Goal: Task Accomplishment & Management: Complete application form

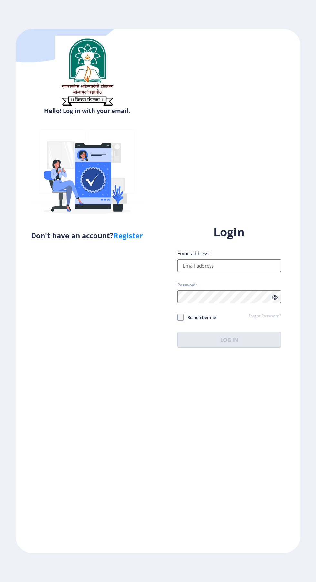
click at [219, 272] on input "Email address:" at bounding box center [229, 265] width 104 height 13
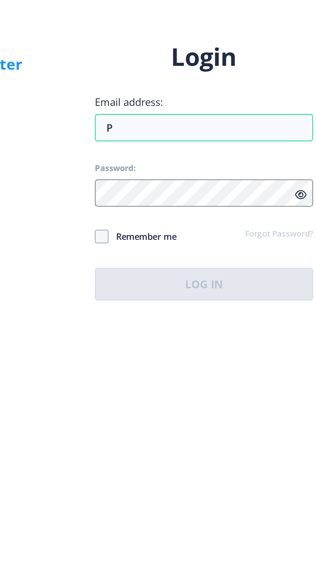
click at [184, 409] on div "Hello! Log in with your email. Don't have an account? Register Login Email addr…" at bounding box center [158, 290] width 284 height 523
click at [201, 272] on input "P" at bounding box center [229, 265] width 104 height 13
type input "Pratimabangar0"
click at [221, 272] on input "प्रतिमाबानगर्री1" at bounding box center [229, 265] width 104 height 13
type input "प"
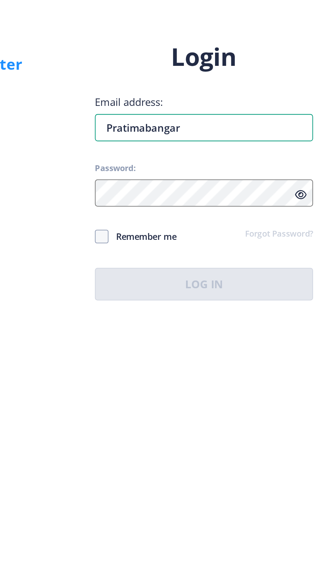
type input "Pratimabangar0"
type input "प्रतिमाबानगर्री"
type input "[EMAIL_ADDRESS][DOMAIN_NAME]"
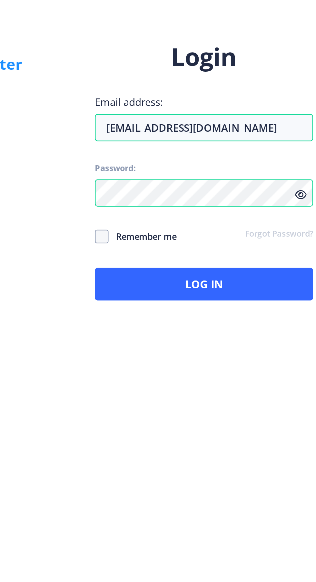
click at [275, 300] on icon at bounding box center [274, 297] width 5 height 5
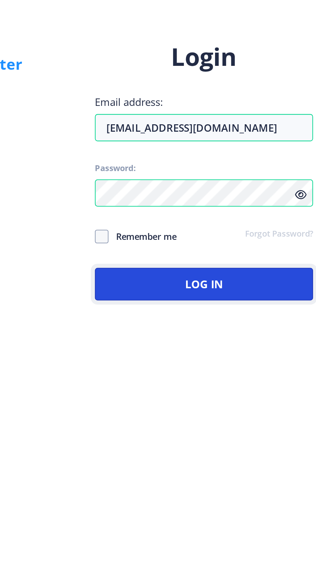
click at [245, 347] on button "Log In" at bounding box center [229, 339] width 104 height 15
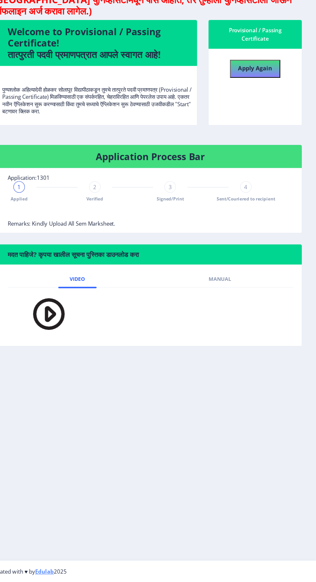
scroll to position [0, 0]
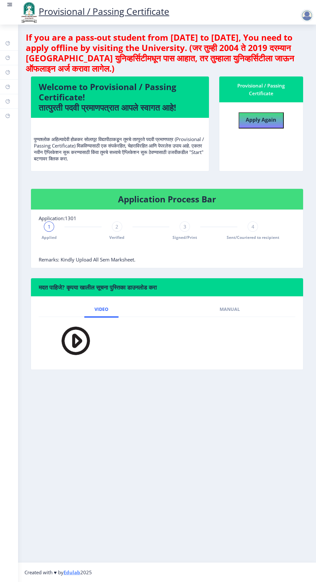
click at [313, 15] on div at bounding box center [307, 15] width 13 height 13
click at [214, 439] on nb-layout-column "If you are a pass-out student from [DATE] to [DATE], You need to apply offline …" at bounding box center [167, 293] width 298 height 537
click at [9, 42] on rect at bounding box center [7, 43] width 5 height 5
click at [9, 71] on rect at bounding box center [7, 72] width 5 height 5
select select
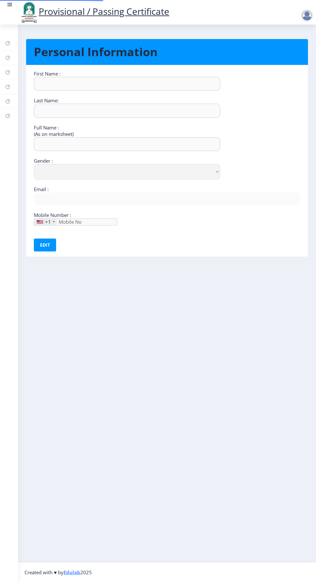
type input "Pratibha"
type input "[PERSON_NAME]"
type input "Pratibha [PERSON_NAME]"
select select "[DEMOGRAPHIC_DATA]"
type input "[EMAIL_ADDRESS][DOMAIN_NAME]"
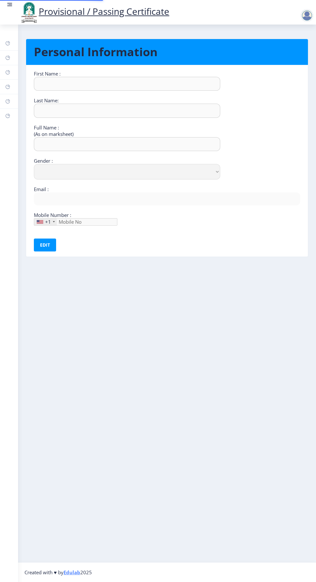
type input "8698848541"
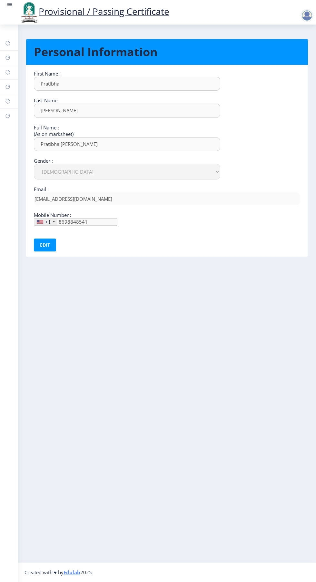
click at [9, 85] on rect at bounding box center [7, 86] width 5 height 5
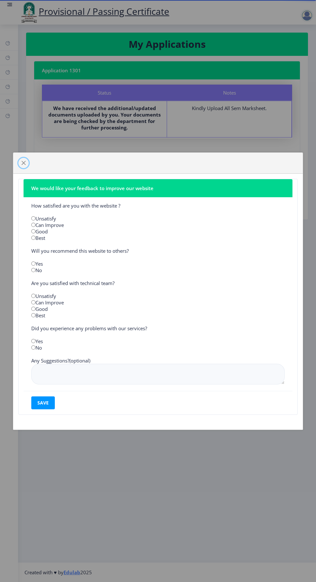
click at [24, 161] on span "button" at bounding box center [23, 162] width 5 height 5
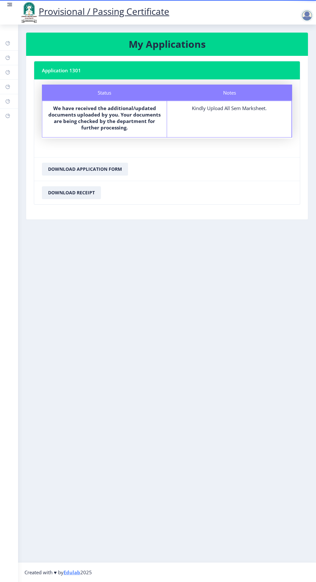
select select
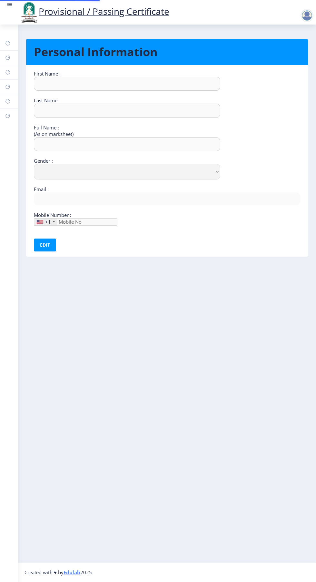
type input "Pratibha"
type input "[PERSON_NAME]"
type input "Pratibha [PERSON_NAME]"
select select "[DEMOGRAPHIC_DATA]"
type input "[EMAIL_ADDRESS][DOMAIN_NAME]"
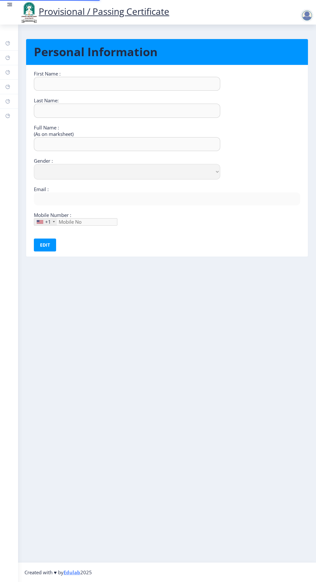
type input "8698848541"
